Goal: Task Accomplishment & Management: Complete application form

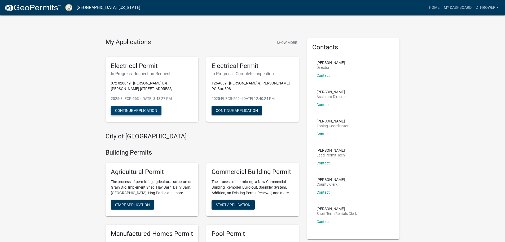
click at [148, 109] on button "Continue Application" at bounding box center [136, 111] width 51 height 10
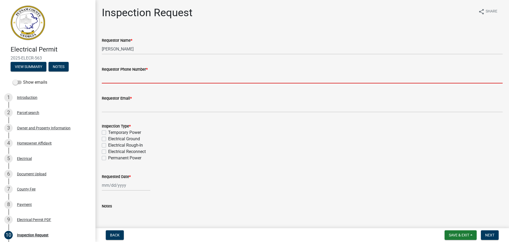
click at [135, 77] on input "Requestor Phone Number *" at bounding box center [302, 77] width 401 height 11
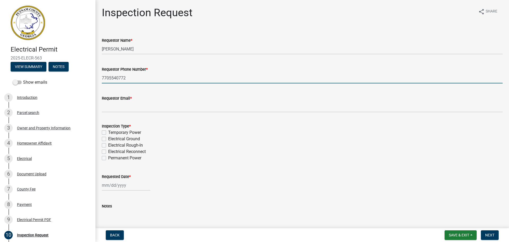
type input "7705540772"
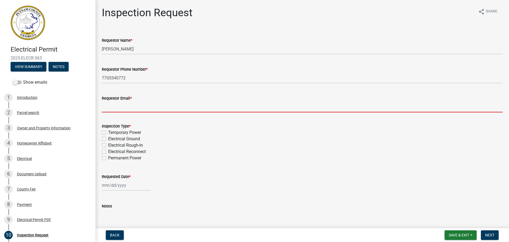
click at [137, 105] on input "Requestor Email *" at bounding box center [302, 106] width 401 height 11
type input "p"
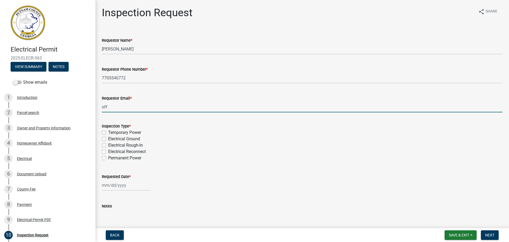
type input "[EMAIL_ADDRESS][DOMAIN_NAME]"
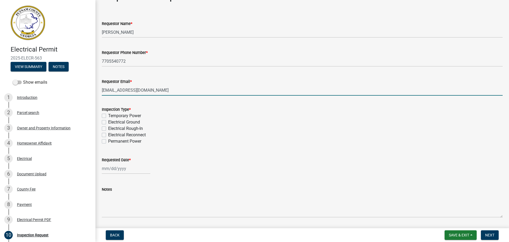
scroll to position [33, 0]
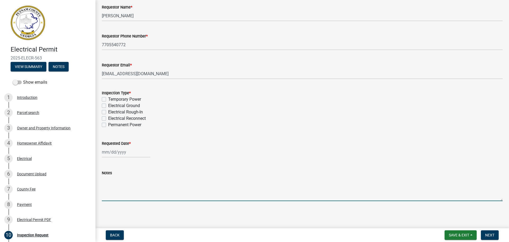
click at [173, 195] on textarea "Notes" at bounding box center [302, 188] width 401 height 25
type textarea "This needs to be a midday inspection - swapping a meter in a lived in house."
click at [111, 153] on div at bounding box center [126, 151] width 49 height 11
select select "10"
select select "2025"
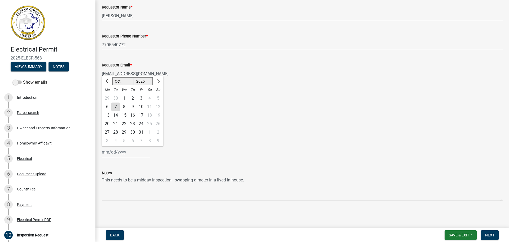
click at [134, 105] on div "9" at bounding box center [132, 106] width 8 height 8
type input "[DATE]"
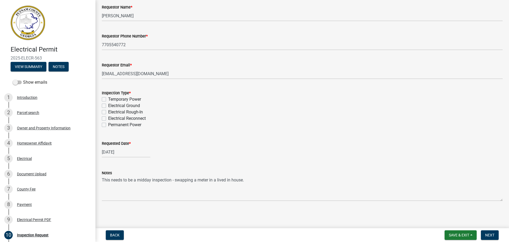
click at [196, 146] on div "[DATE]" at bounding box center [302, 151] width 401 height 11
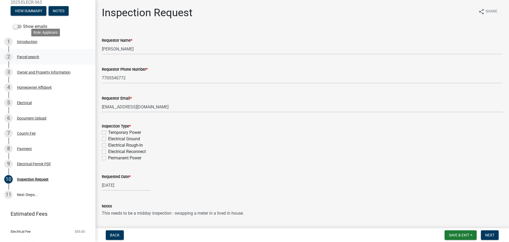
scroll to position [65, 0]
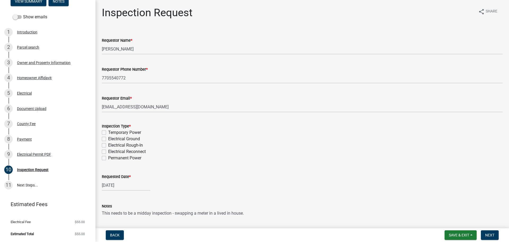
click at [108, 151] on label "Electrical Reconnect" at bounding box center [127, 151] width 38 height 6
click at [108, 151] on input "Electrical Reconnect" at bounding box center [109, 149] width 3 height 3
checkbox input "true"
checkbox input "false"
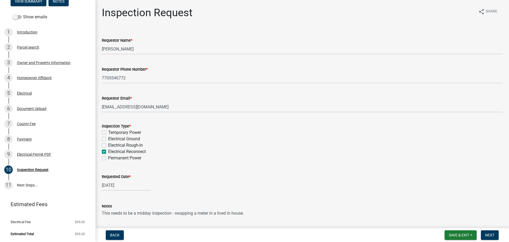
checkbox input "false"
checkbox input "true"
checkbox input "false"
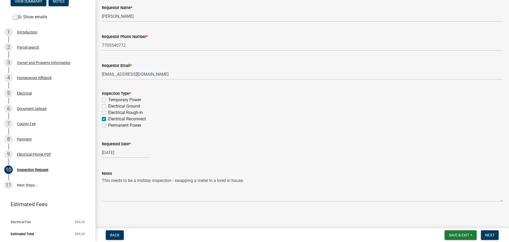
scroll to position [33, 0]
click at [492, 233] on span "Next" at bounding box center [489, 235] width 9 height 4
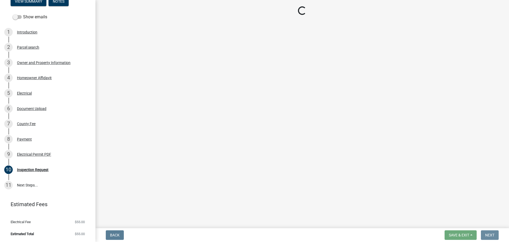
scroll to position [0, 0]
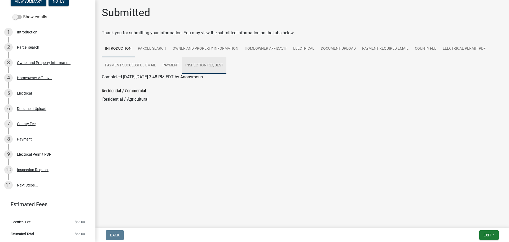
click at [211, 63] on link "Inspection Request" at bounding box center [204, 65] width 44 height 17
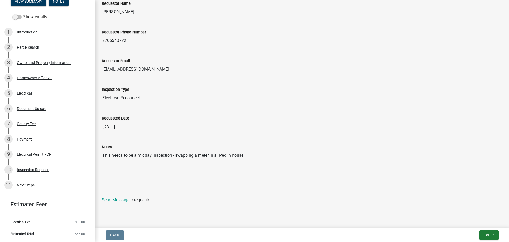
scroll to position [91, 0]
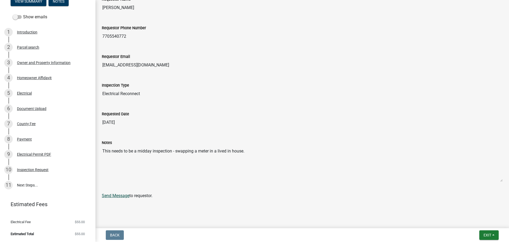
click at [114, 194] on link "Send Message" at bounding box center [116, 195] width 28 height 5
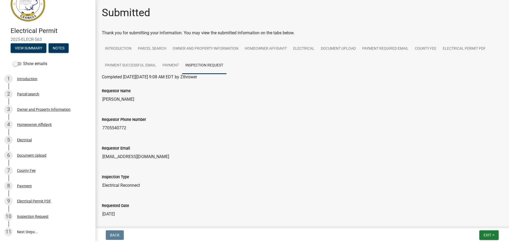
scroll to position [0, 0]
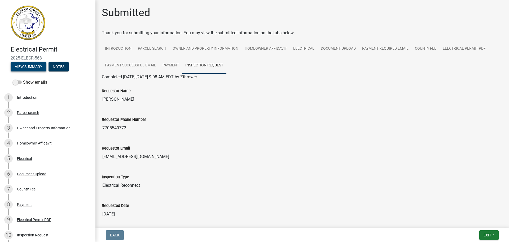
click at [20, 65] on button "View Summary" at bounding box center [29, 67] width 36 height 10
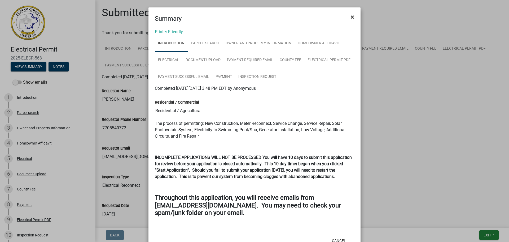
click at [351, 15] on span "×" at bounding box center [352, 16] width 3 height 7
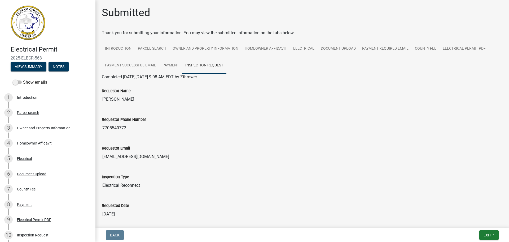
click at [34, 20] on img at bounding box center [28, 23] width 34 height 34
click at [489, 235] on span "Exit" at bounding box center [488, 235] width 8 height 4
click at [470, 221] on button "Save & Exit" at bounding box center [477, 221] width 42 height 13
